Goal: Information Seeking & Learning: Learn about a topic

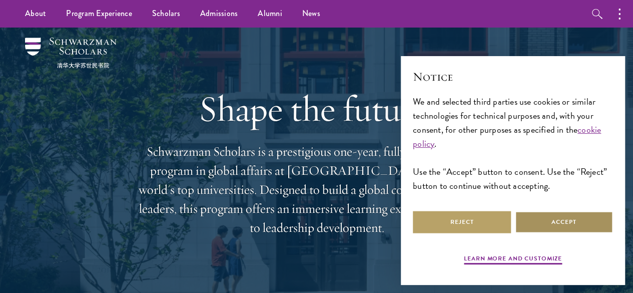
click at [578, 219] on button "Accept" at bounding box center [564, 222] width 98 height 23
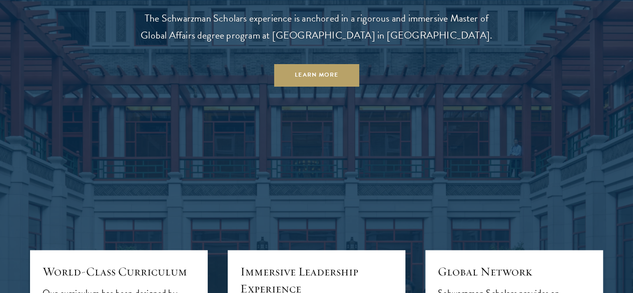
scroll to position [852, 0]
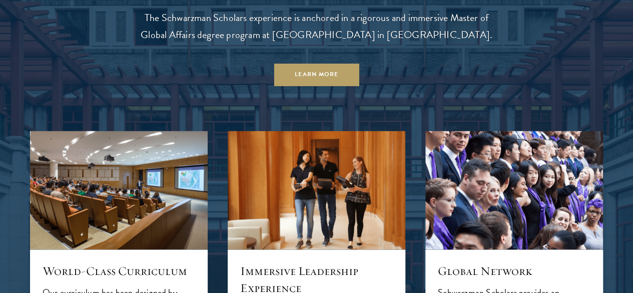
click at [346, 43] on p "The Schwarzman Scholars experience is anchored in a rigorous and immersive Mast…" at bounding box center [317, 26] width 360 height 34
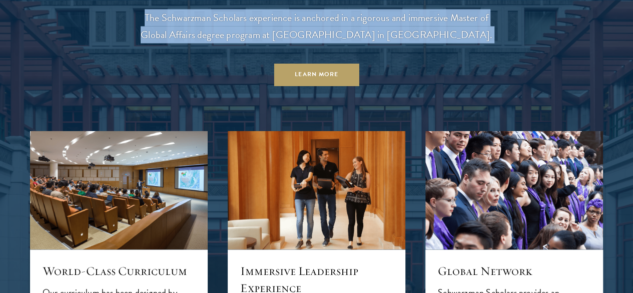
click at [346, 43] on p "The Schwarzman Scholars experience is anchored in a rigorous and immersive Mast…" at bounding box center [317, 26] width 360 height 34
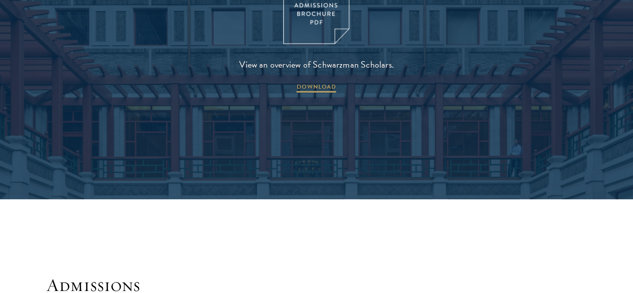
scroll to position [1380, 0]
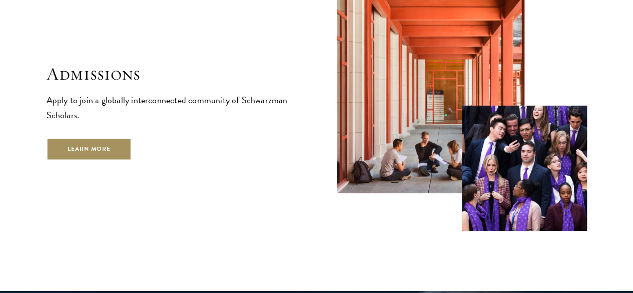
click at [132, 149] on link "Learn More" at bounding box center [90, 149] width 86 height 23
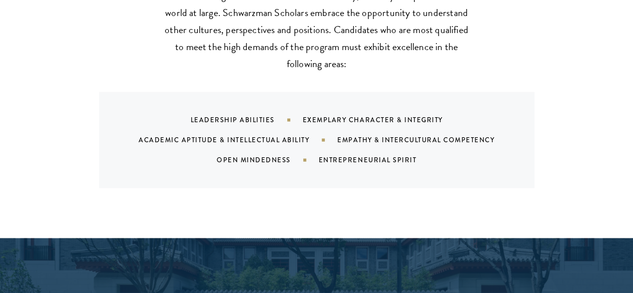
scroll to position [1002, 0]
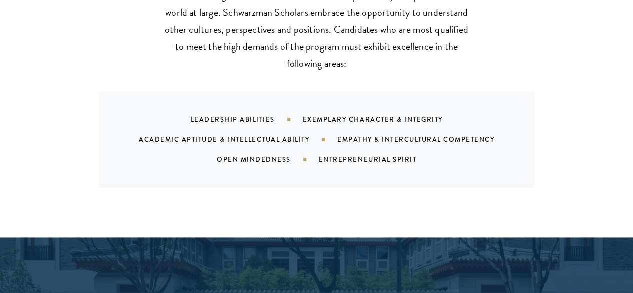
click at [230, 115] on div "Leadership Abilities" at bounding box center [247, 120] width 112 height 10
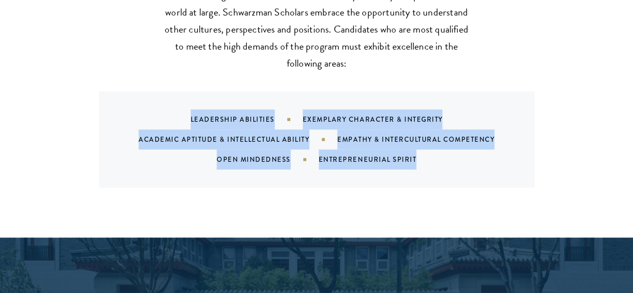
click at [230, 115] on div "Leadership Abilities" at bounding box center [247, 120] width 112 height 10
click at [340, 155] on div "Entrepreneurial Spirit" at bounding box center [380, 160] width 123 height 10
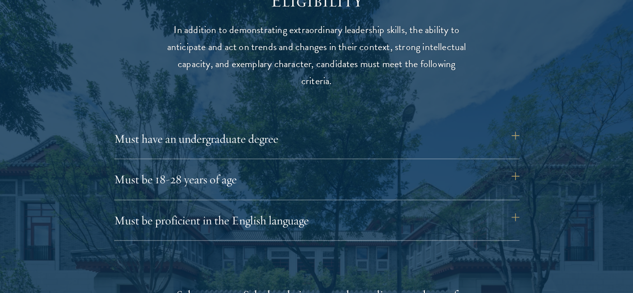
scroll to position [1310, 0]
click at [339, 126] on button "Must have an undergraduate degree" at bounding box center [321, 138] width 405 height 24
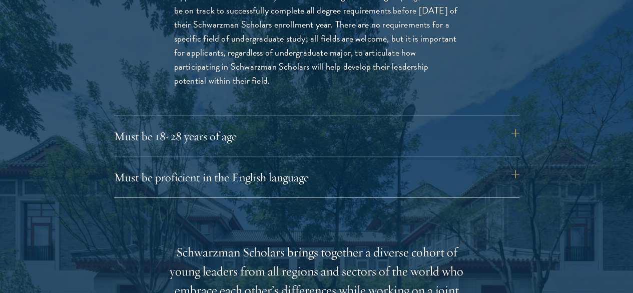
scroll to position [1495, 0]
click at [314, 124] on button "Must be 18-28 years of age" at bounding box center [321, 136] width 405 height 24
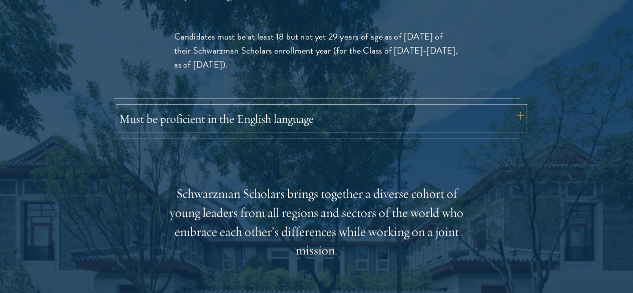
click at [307, 107] on button "Must be proficient in the English language" at bounding box center [321, 119] width 405 height 24
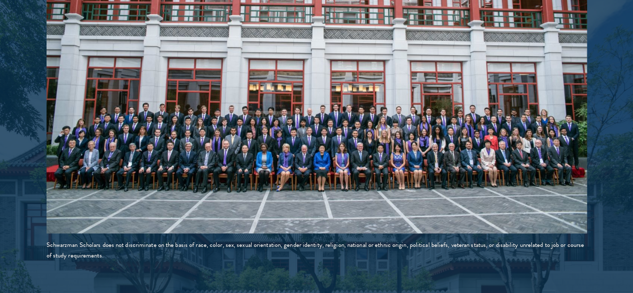
scroll to position [2026, 0]
click at [228, 239] on div "Schwarzman Scholars does not discriminate on the basis of race, color, sex, sex…" at bounding box center [317, 249] width 540 height 21
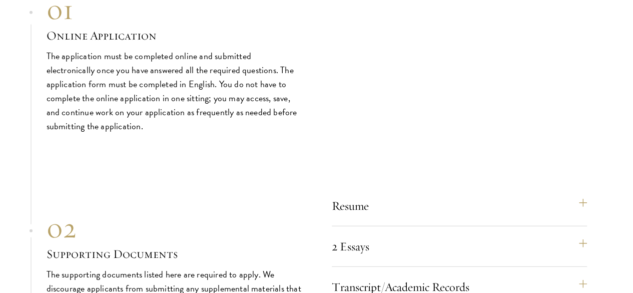
scroll to position [3302, 0]
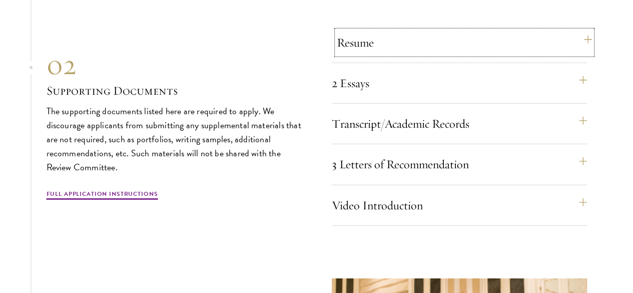
click at [408, 55] on button "Resume" at bounding box center [464, 43] width 255 height 24
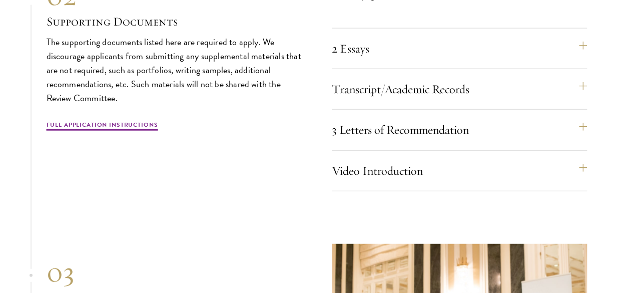
scroll to position [3157, 0]
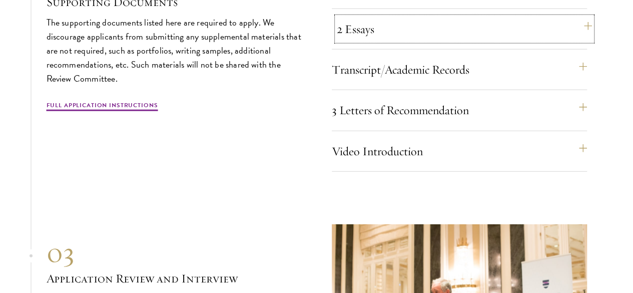
click at [396, 41] on button "2 Essays" at bounding box center [464, 29] width 255 height 24
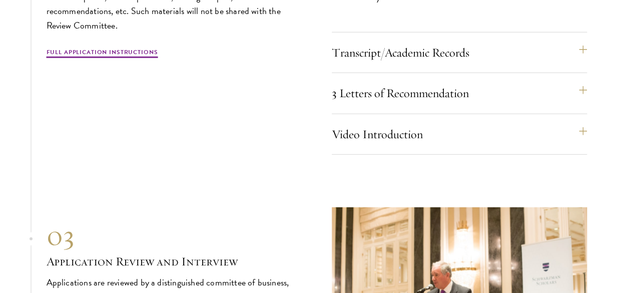
scroll to position [3247, 0]
click at [414, 64] on button "Transcript/Academic Records" at bounding box center [464, 52] width 255 height 24
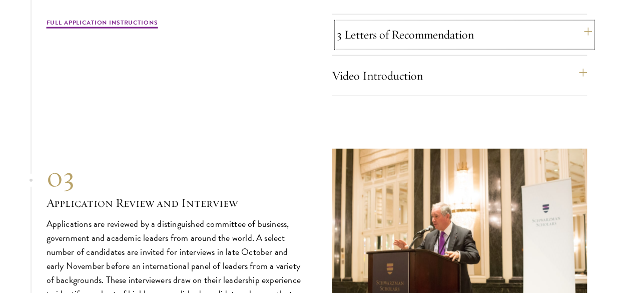
click at [413, 47] on button "3 Letters of Recommendation" at bounding box center [464, 35] width 255 height 24
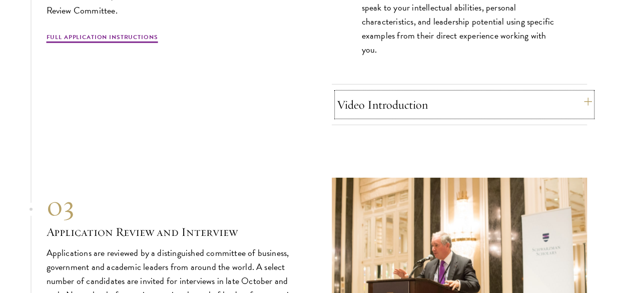
click at [433, 117] on button "Video Introduction" at bounding box center [464, 105] width 255 height 24
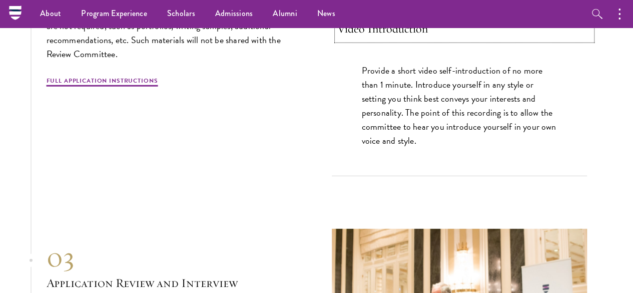
scroll to position [3210, 0]
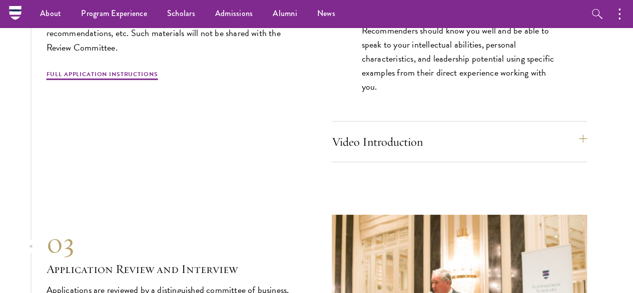
click at [425, 94] on p "Recommenders should know you well and be able to speak to your intellectual abi…" at bounding box center [459, 59] width 195 height 70
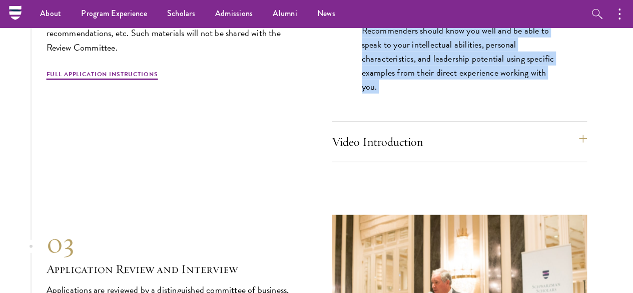
click at [425, 94] on p "Recommenders should know you well and be able to speak to your intellectual abi…" at bounding box center [459, 59] width 195 height 70
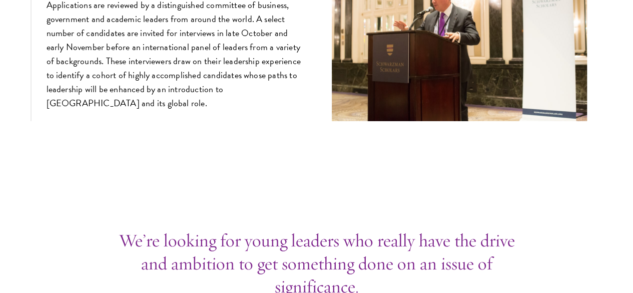
scroll to position [3495, 0]
click at [149, 110] on p "Applications are reviewed by a distinguished committee of business, government …" at bounding box center [174, 53] width 255 height 113
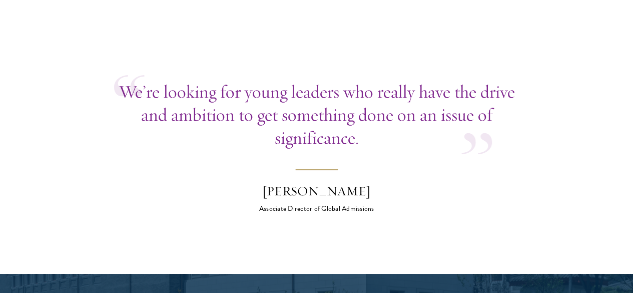
scroll to position [3644, 0]
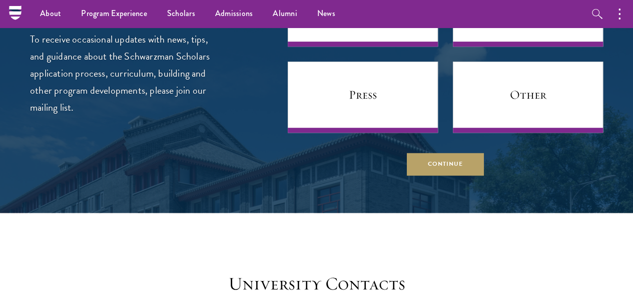
scroll to position [4019, 0]
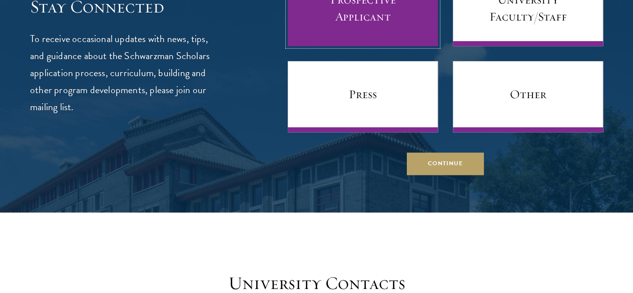
click at [317, 46] on link "Prospective Applicant" at bounding box center [363, 10] width 150 height 71
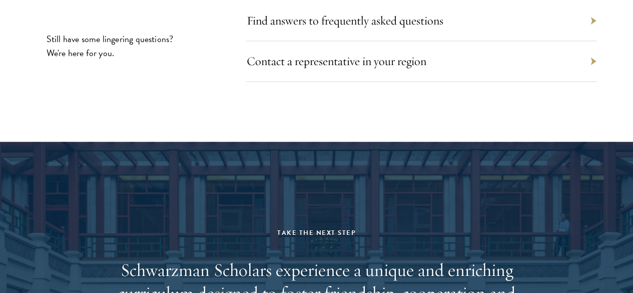
scroll to position [4558, 0]
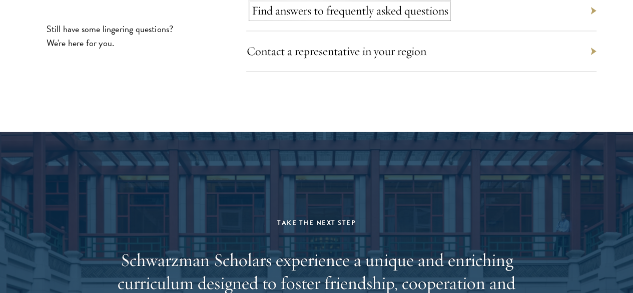
click at [429, 18] on link "Find answers to frequently asked questions" at bounding box center [349, 10] width 197 height 15
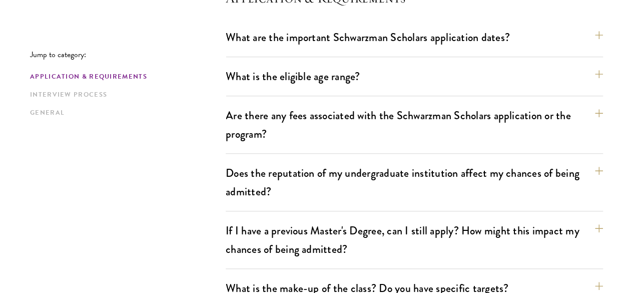
scroll to position [307, 0]
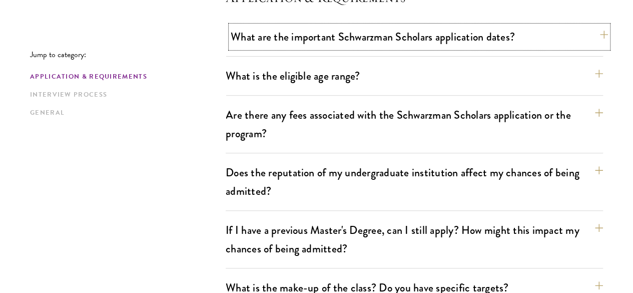
click at [301, 48] on button "What are the important Schwarzman Scholars application dates?" at bounding box center [419, 37] width 377 height 23
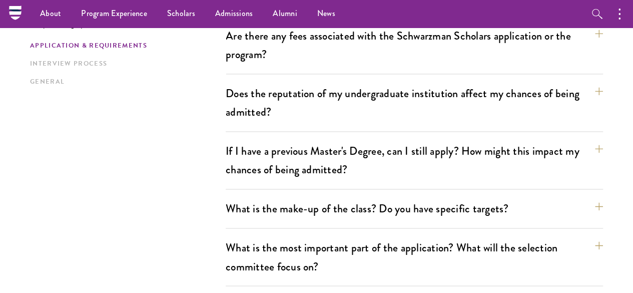
scroll to position [638, 0]
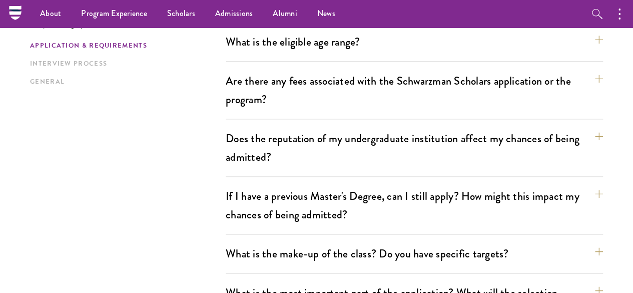
click at [267, 107] on div "Are there any fees associated with the Schwarzman Scholars application or the p…" at bounding box center [414, 95] width 377 height 50
click at [259, 93] on button "Are there any fees associated with the Schwarzman Scholars application or the p…" at bounding box center [419, 90] width 377 height 41
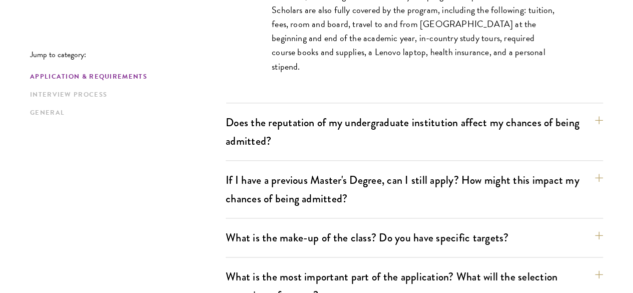
scroll to position [518, 0]
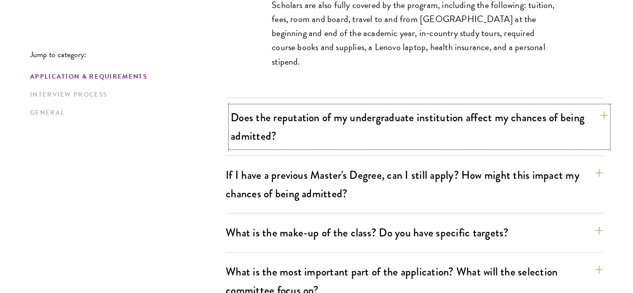
click at [311, 109] on button "Does the reputation of my undergraduate institution affect my chances of being …" at bounding box center [419, 126] width 377 height 41
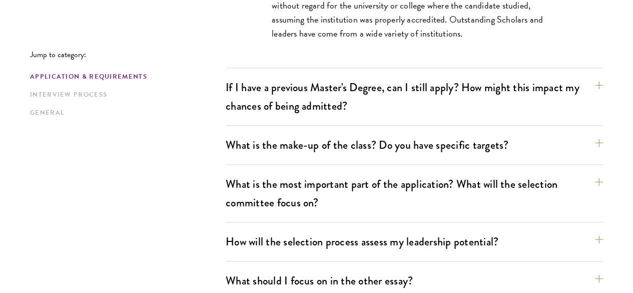
scroll to position [553, 0]
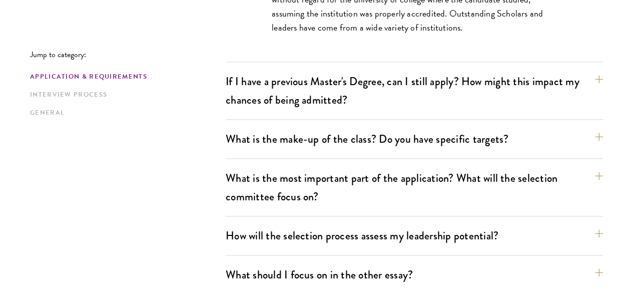
click at [281, 97] on div "If I have a previous Master's Degree, can I still apply? How might this impact …" at bounding box center [414, 95] width 377 height 50
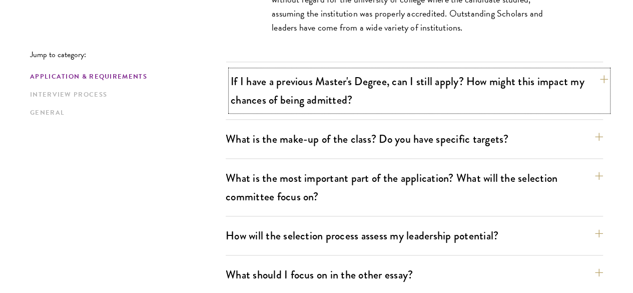
click at [280, 84] on button "If I have a previous Master's Degree, can I still apply? How might this impact …" at bounding box center [419, 90] width 377 height 41
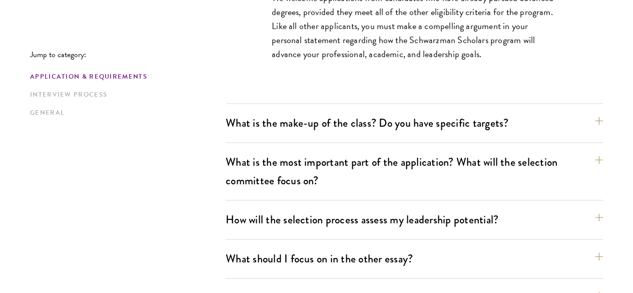
scroll to position [609, 0]
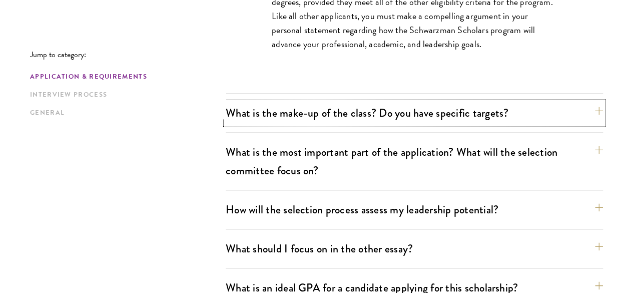
click at [280, 102] on button "What is the make-up of the class? Do you have specific targets?" at bounding box center [414, 113] width 377 height 23
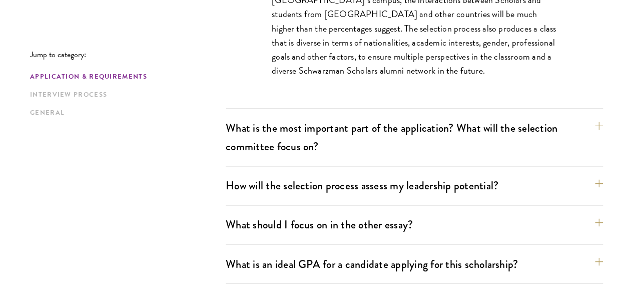
scroll to position [709, 0]
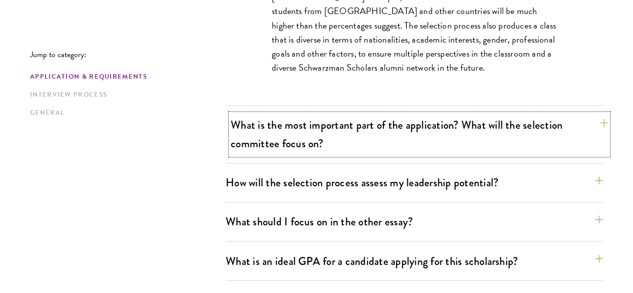
click at [265, 116] on button "What is the most important part of the application? What will the selection com…" at bounding box center [419, 134] width 377 height 41
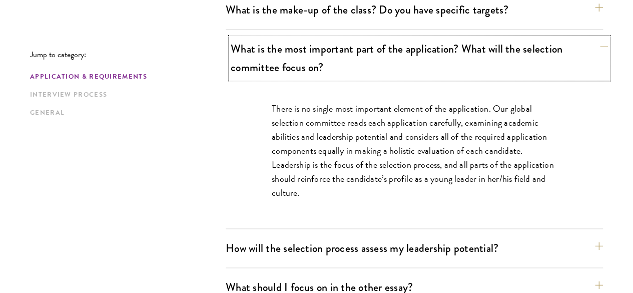
scroll to position [582, 0]
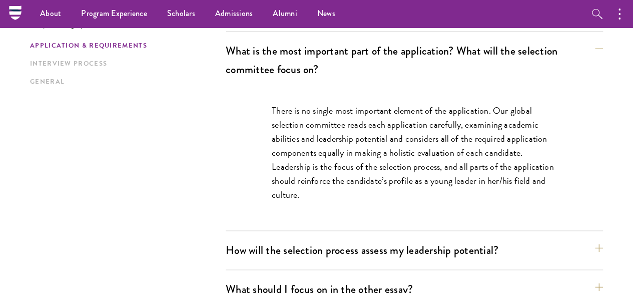
click at [281, 104] on p "There is no single most important element of the application. Our global select…" at bounding box center [414, 153] width 285 height 99
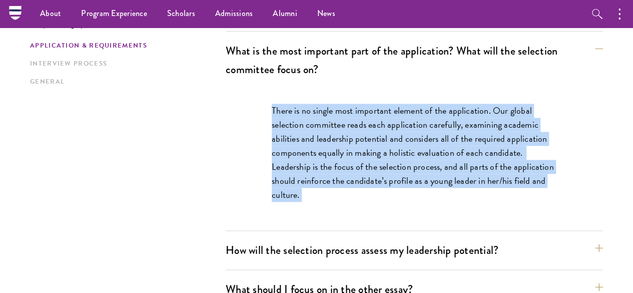
click at [281, 104] on p "There is no single most important element of the application. Our global select…" at bounding box center [414, 153] width 285 height 99
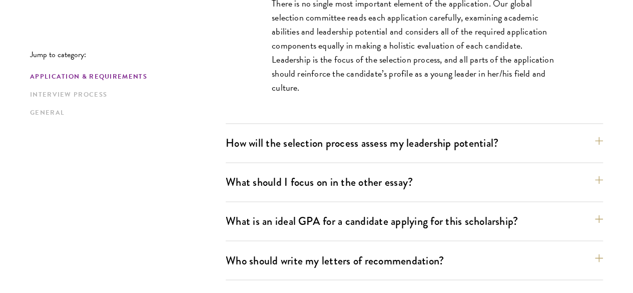
scroll to position [694, 0]
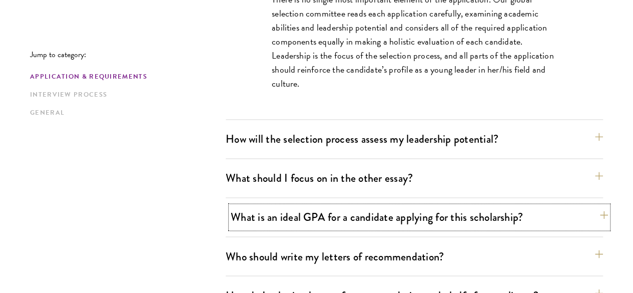
click at [304, 206] on button "What is an ideal GPA for a candidate applying for this scholarship?" at bounding box center [419, 217] width 377 height 23
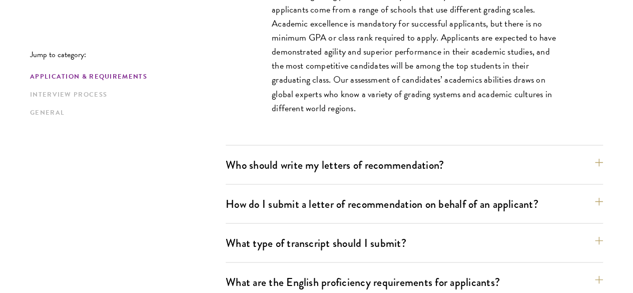
scroll to position [820, 0]
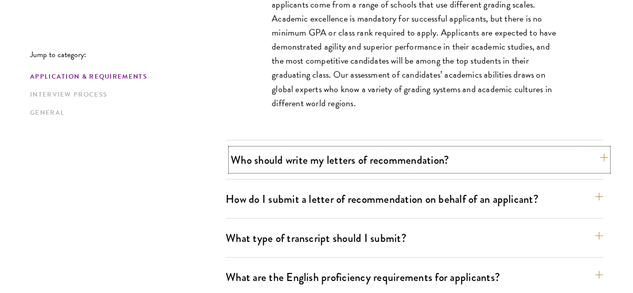
click at [448, 148] on button "Who should write my letters of recommendation?" at bounding box center [419, 159] width 377 height 23
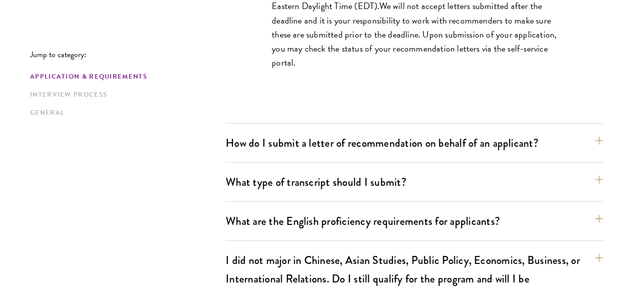
scroll to position [1157, 0]
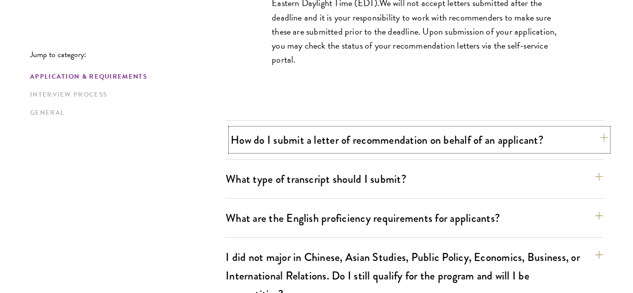
click at [421, 129] on button "How do I submit a letter of recommendation on behalf of an applicant?" at bounding box center [419, 140] width 377 height 23
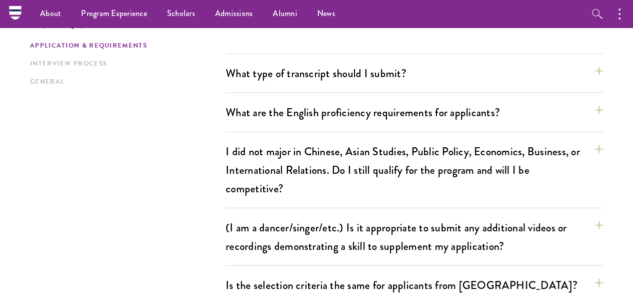
scroll to position [1011, 0]
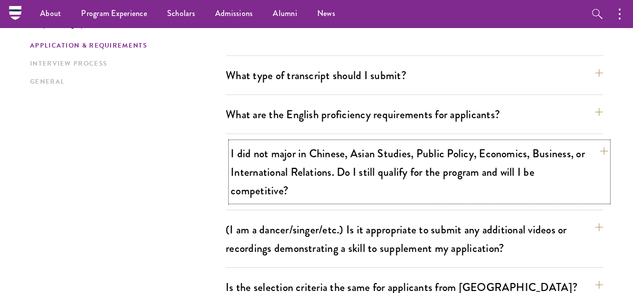
click at [283, 142] on button "I did not major in Chinese, Asian Studies, Public Policy, Economics, Business, …" at bounding box center [419, 172] width 377 height 60
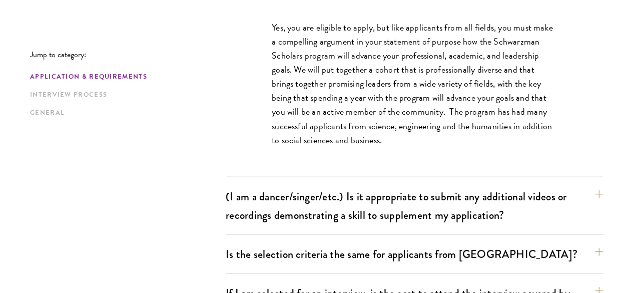
scroll to position [1017, 0]
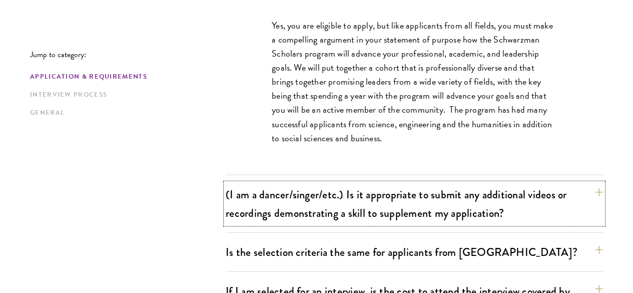
click at [400, 183] on button "(I am a dancer/singer/etc.) Is it appropriate to submit any additional videos o…" at bounding box center [414, 203] width 377 height 41
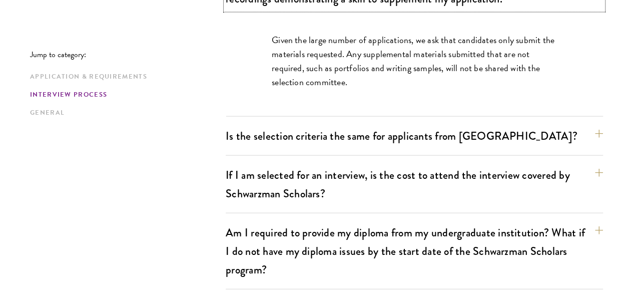
scroll to position [1062, 0]
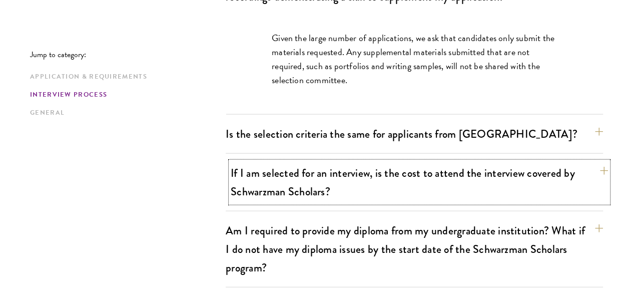
click at [410, 162] on button "If I am selected for an interview, is the cost to attend the interview covered …" at bounding box center [419, 182] width 377 height 41
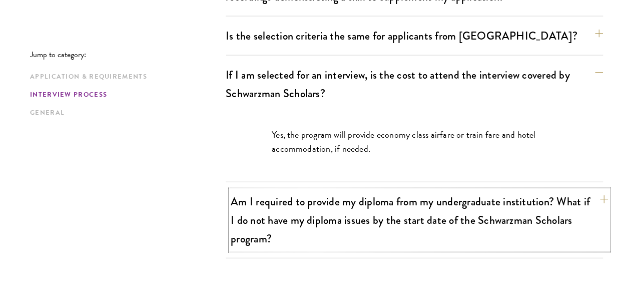
click at [378, 190] on button "Am I required to provide my diploma from my undergraduate institution? What if …" at bounding box center [419, 220] width 377 height 60
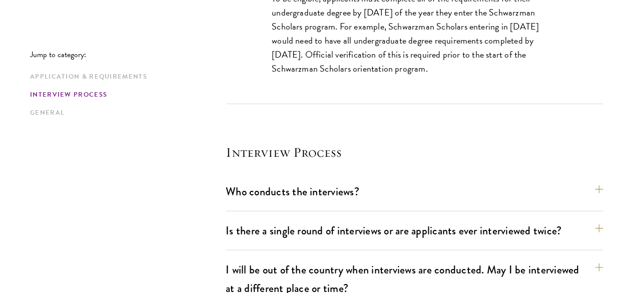
scroll to position [1303, 0]
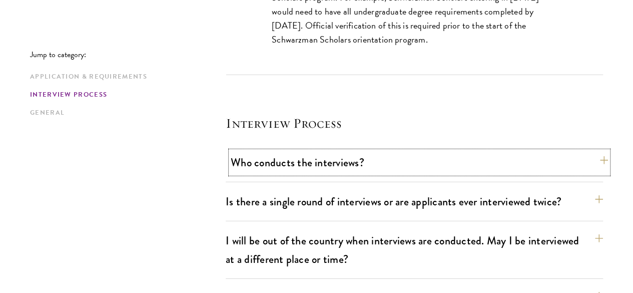
click at [371, 151] on button "Who conducts the interviews?" at bounding box center [419, 162] width 377 height 23
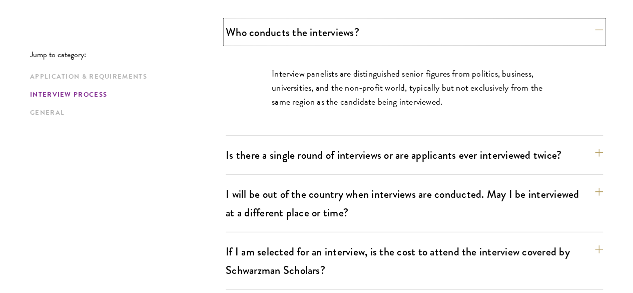
scroll to position [1307, 0]
click at [362, 143] on button "Is there a single round of interviews or are applicants ever interviewed twice?" at bounding box center [414, 154] width 377 height 23
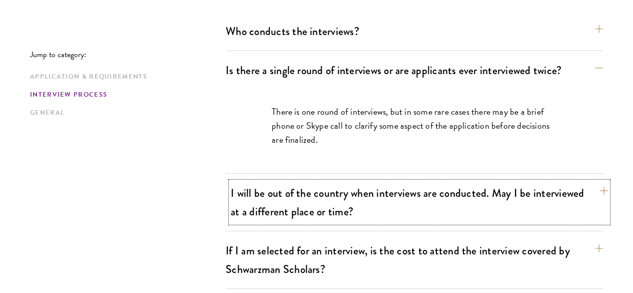
click at [370, 182] on button "I will be out of the country when interviews are conducted. May I be interviewe…" at bounding box center [419, 202] width 377 height 41
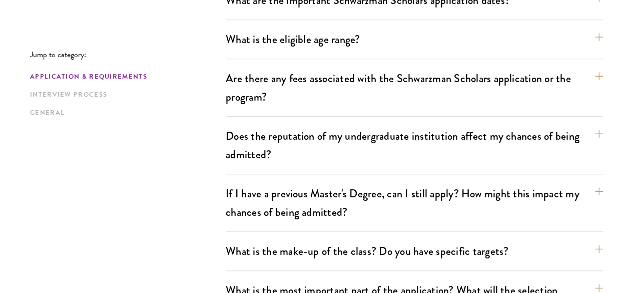
scroll to position [344, 0]
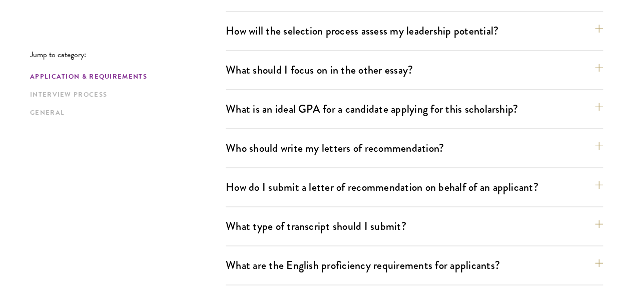
scroll to position [661, 0]
click at [296, 97] on button "What is an ideal GPA for a candidate applying for this scholarship?" at bounding box center [419, 108] width 377 height 23
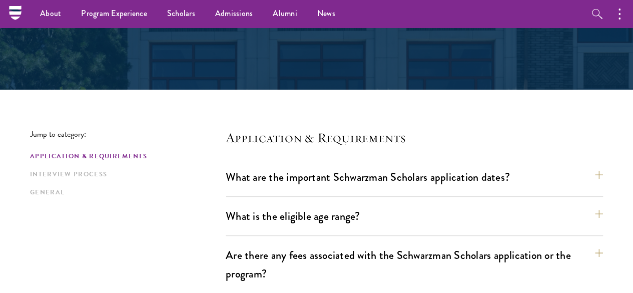
scroll to position [0, 0]
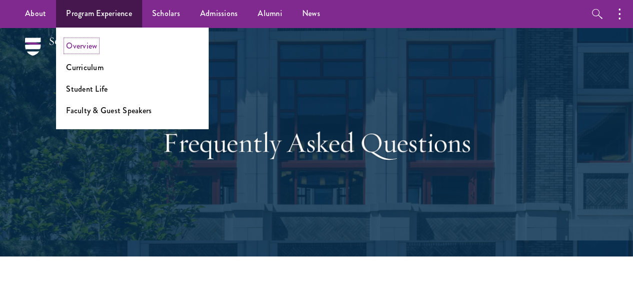
click at [96, 44] on link "Overview" at bounding box center [81, 46] width 31 height 12
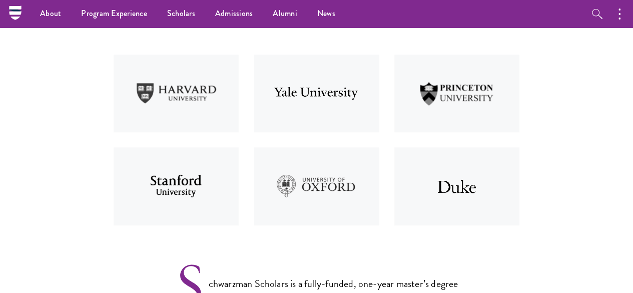
scroll to position [247, 0]
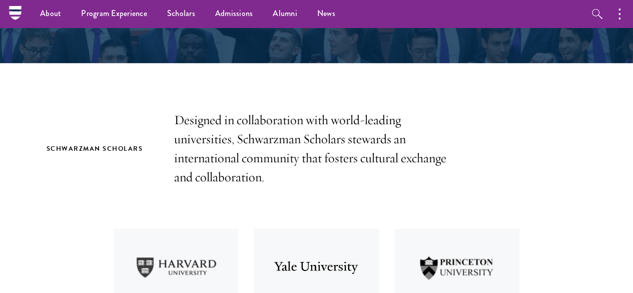
click at [288, 120] on p "Designed in collaboration with world-leading universities, Schwarzman Scholars …" at bounding box center [316, 149] width 285 height 76
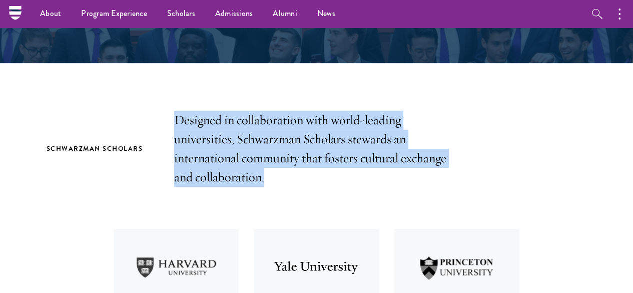
click at [288, 120] on p "Designed in collaboration with world-leading universities, Schwarzman Scholars …" at bounding box center [316, 149] width 285 height 76
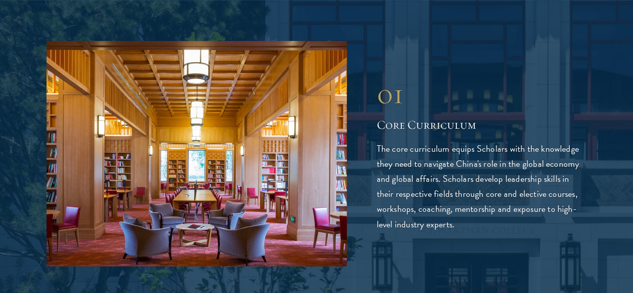
scroll to position [1514, 0]
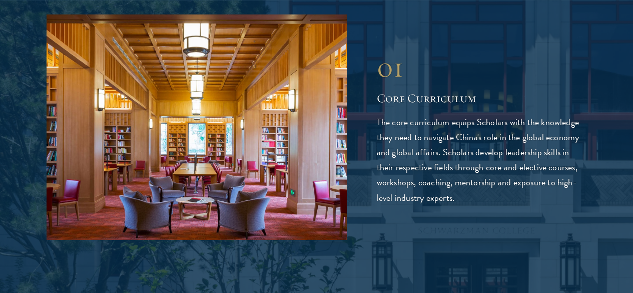
click at [384, 115] on p "The core curriculum equips Scholars with the knowledge they need to navigate Ch…" at bounding box center [482, 160] width 210 height 90
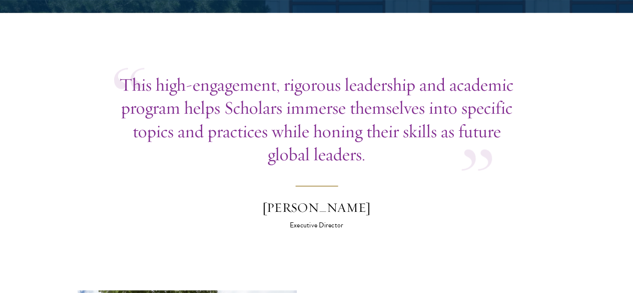
scroll to position [3051, 0]
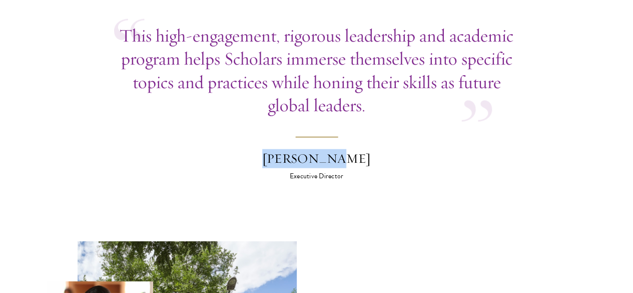
drag, startPoint x: 366, startPoint y: 35, endPoint x: 275, endPoint y: 37, distance: 90.6
click at [276, 149] on div "Amy Celico" at bounding box center [316, 158] width 175 height 19
click at [275, 149] on div "Amy Celico" at bounding box center [316, 158] width 175 height 19
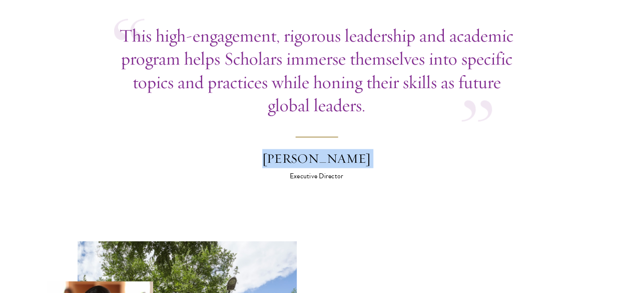
click at [275, 149] on div "Amy Celico" at bounding box center [316, 158] width 175 height 19
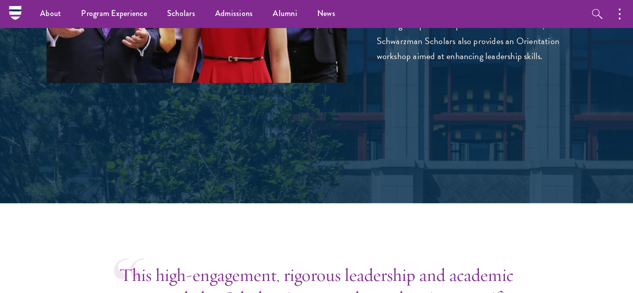
scroll to position [2716, 0]
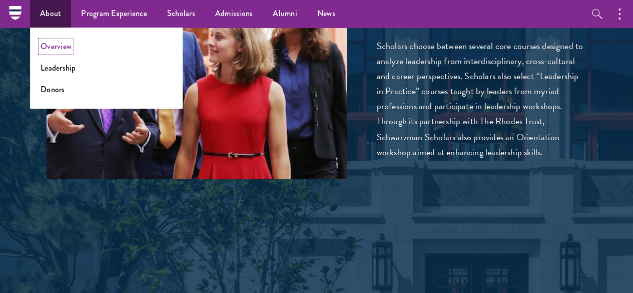
click at [58, 42] on link "Overview" at bounding box center [56, 47] width 31 height 12
